Goal: Transaction & Acquisition: Book appointment/travel/reservation

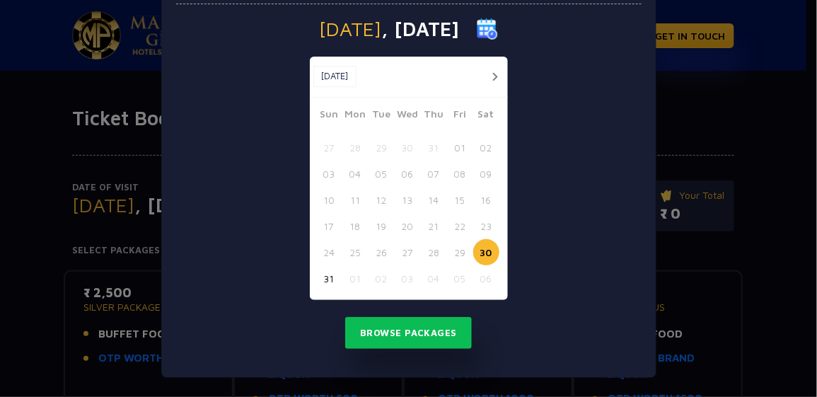
click at [492, 76] on button "button" at bounding box center [496, 77] width 18 height 18
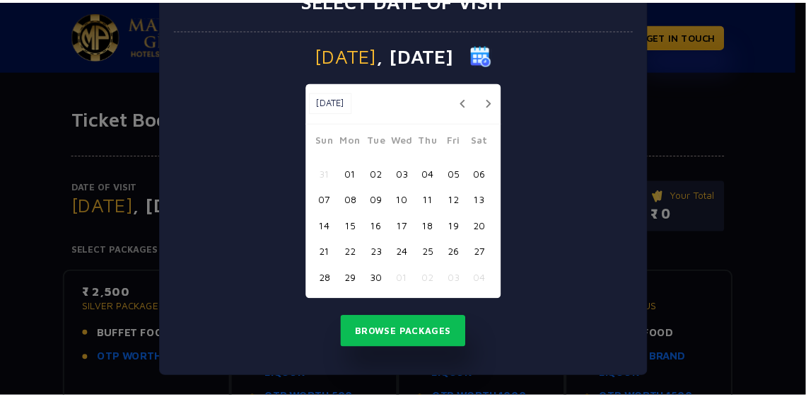
scroll to position [50, 0]
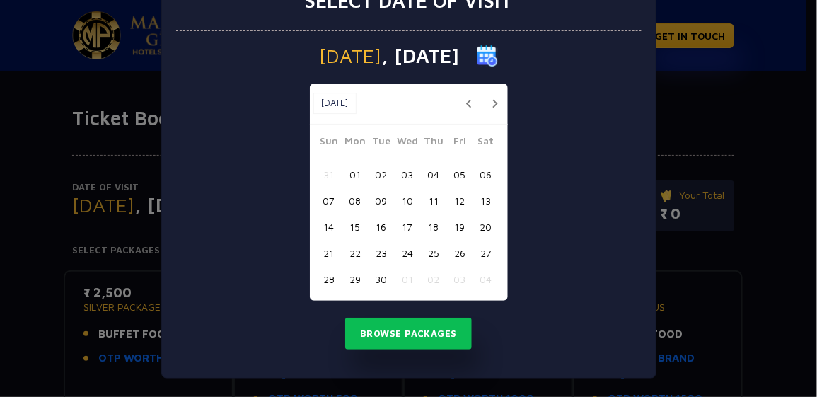
click at [455, 224] on button "19" at bounding box center [460, 227] width 26 height 26
click at [344, 253] on button "22" at bounding box center [355, 253] width 26 height 26
click at [460, 221] on button "19" at bounding box center [460, 227] width 26 height 26
click at [490, 211] on div "07 08 09 10 11 12 13" at bounding box center [408, 200] width 185 height 26
click at [487, 219] on button "20" at bounding box center [486, 227] width 26 height 26
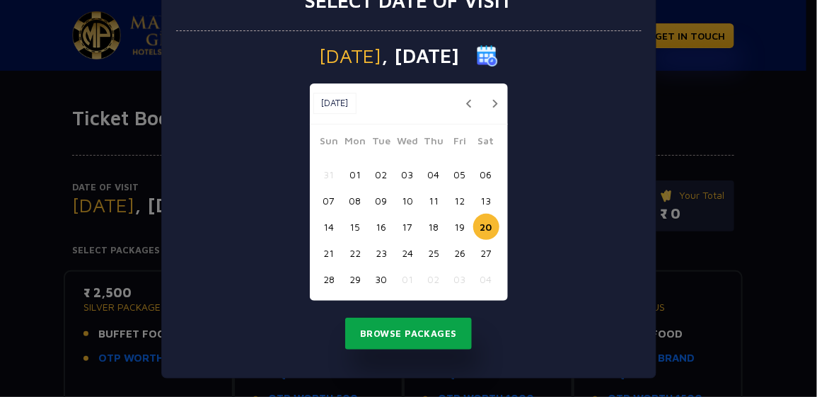
click at [413, 333] on button "Browse Packages" at bounding box center [408, 334] width 127 height 33
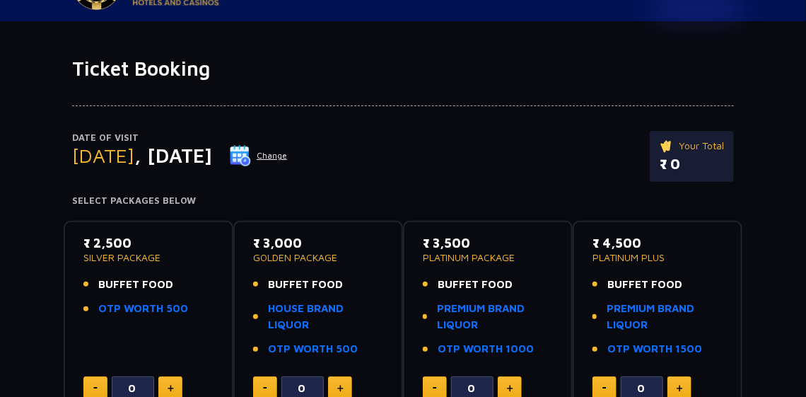
scroll to position [70, 0]
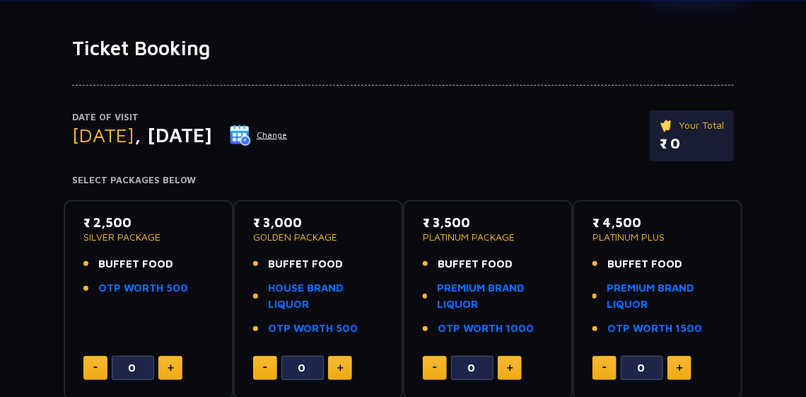
drag, startPoint x: 93, startPoint y: 220, endPoint x: 156, endPoint y: 228, distance: 64.1
click at [156, 228] on p "₹ 2,500" at bounding box center [148, 222] width 130 height 19
click at [385, 153] on div "Date of Visit [DATE] Change Your Total ₹ 0" at bounding box center [403, 142] width 662 height 65
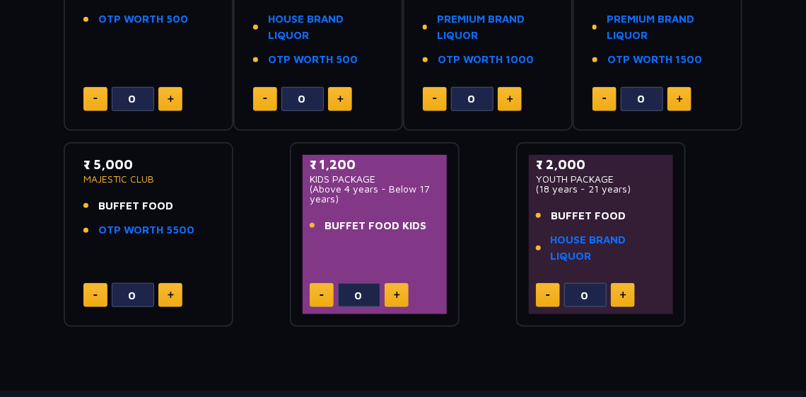
scroll to position [367, 0]
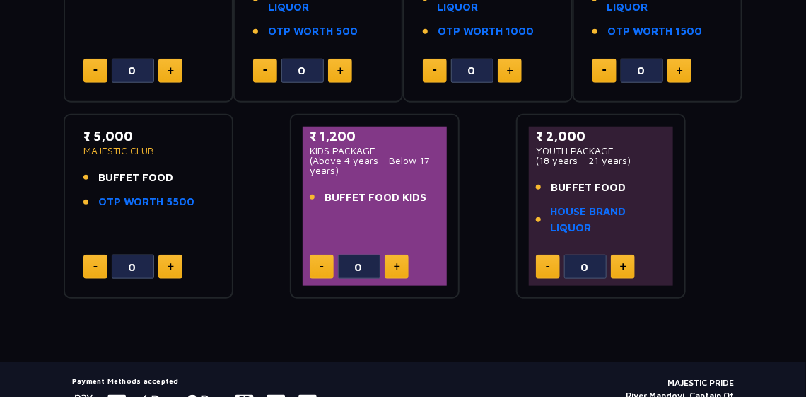
drag, startPoint x: 530, startPoint y: 149, endPoint x: 644, endPoint y: 160, distance: 114.4
click at [644, 160] on div "₹ 2,000 YOUTH PACKAGE (18 years - 21 years) BUFFET FOOD HOUSE BRAND LIQUOR 0" at bounding box center [601, 207] width 144 height 160
click at [644, 161] on p "(18 years - 21 years)" at bounding box center [601, 161] width 130 height 10
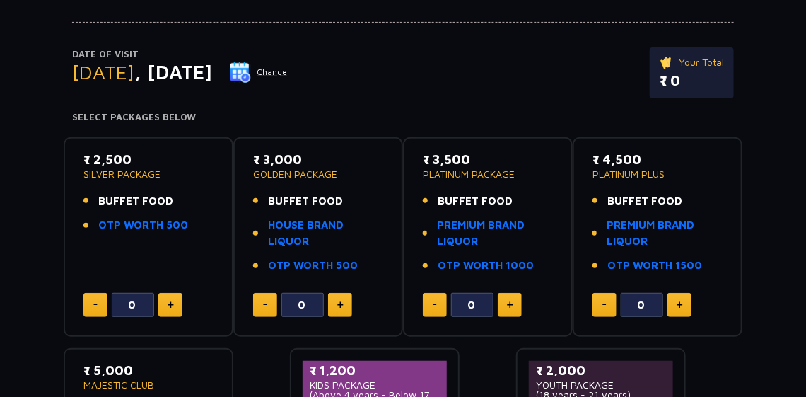
scroll to position [212, 0]
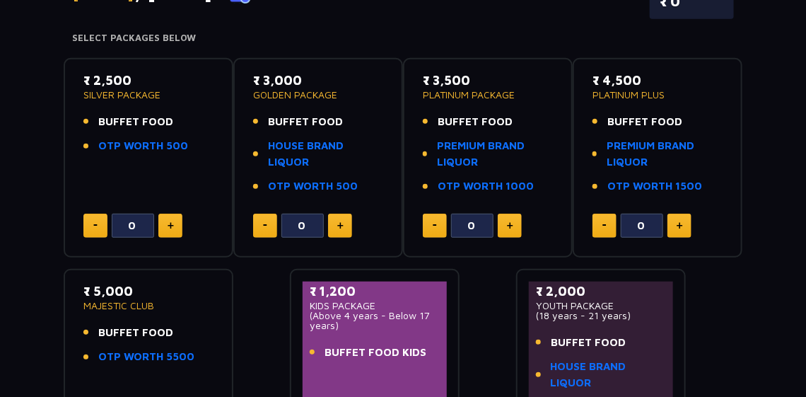
click at [177, 222] on button at bounding box center [170, 226] width 24 height 24
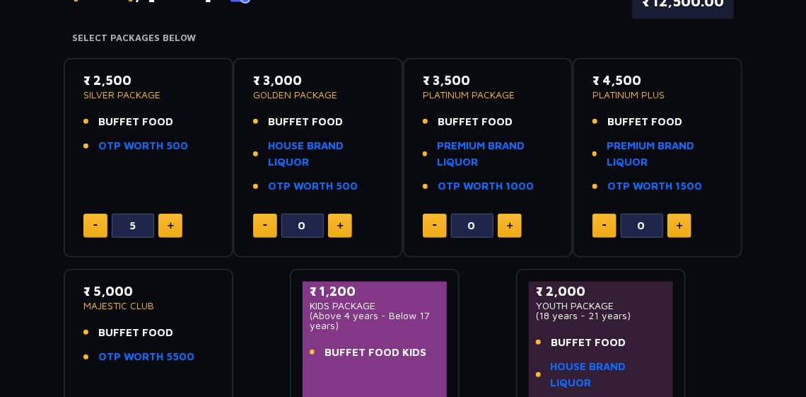
click at [93, 214] on button at bounding box center [95, 226] width 24 height 24
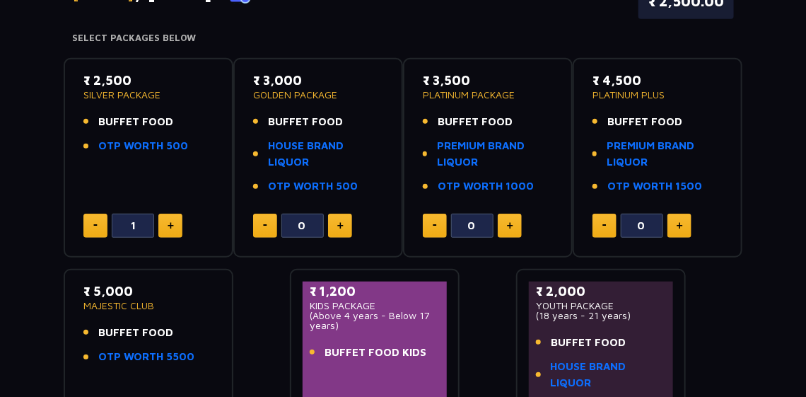
type input "0"
